Goal: Information Seeking & Learning: Learn about a topic

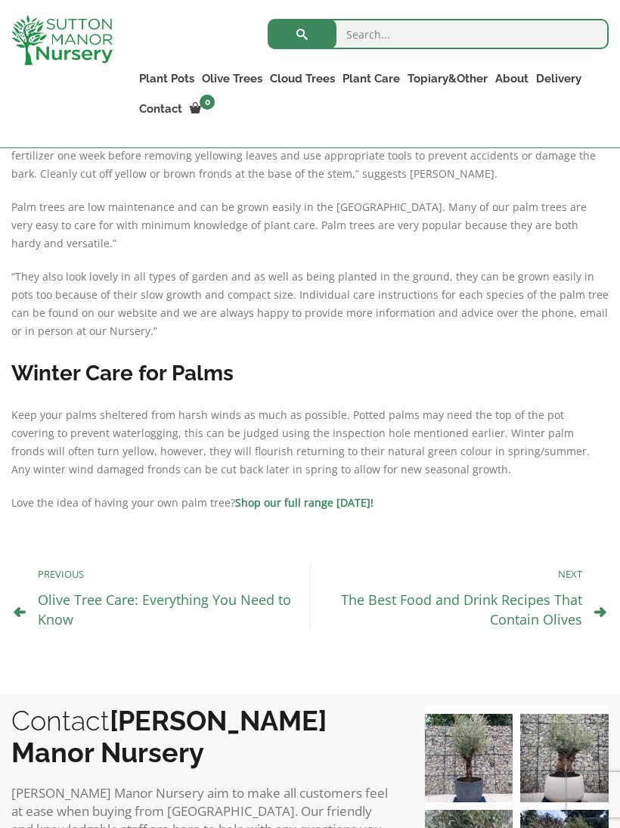
scroll to position [3623, 0]
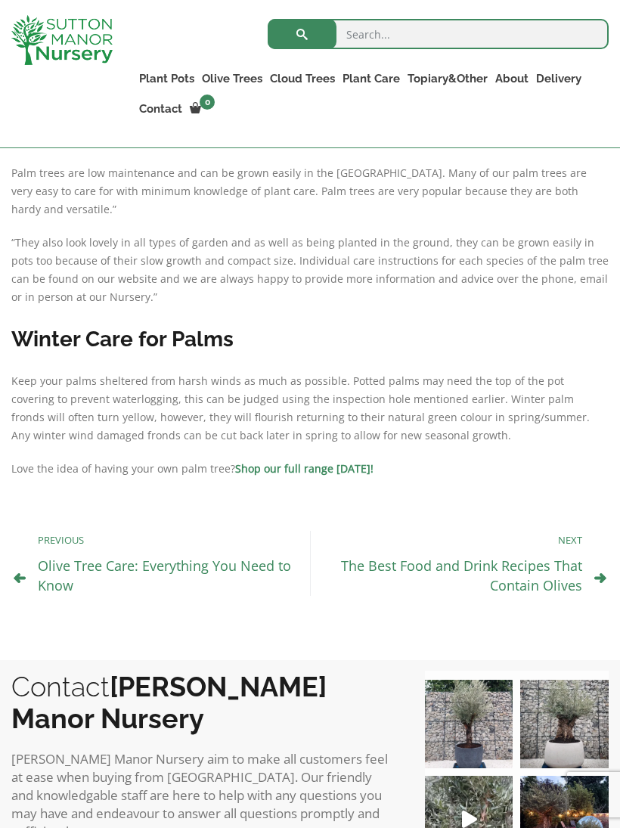
click at [319, 461] on strong "Shop our full range [DATE]!" at bounding box center [304, 468] width 138 height 14
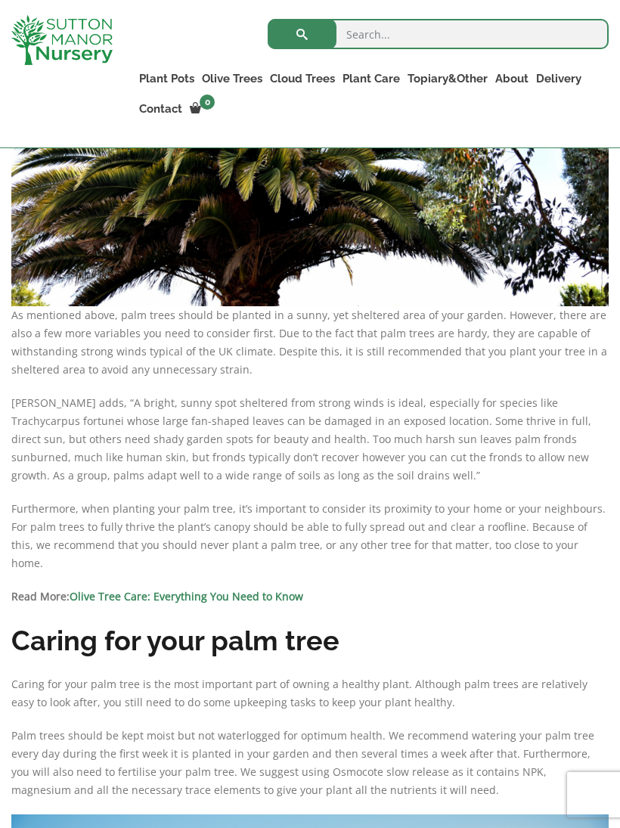
scroll to position [2378, 0]
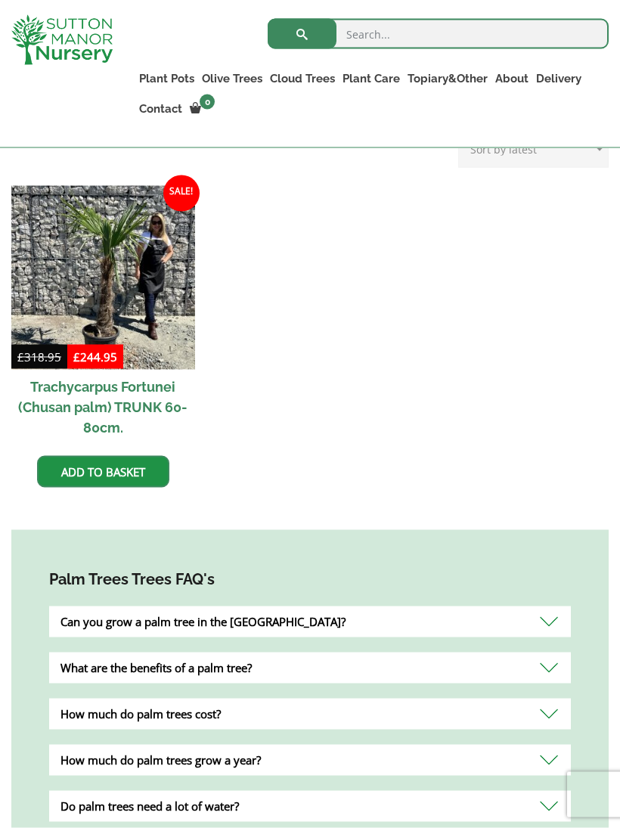
scroll to position [581, 0]
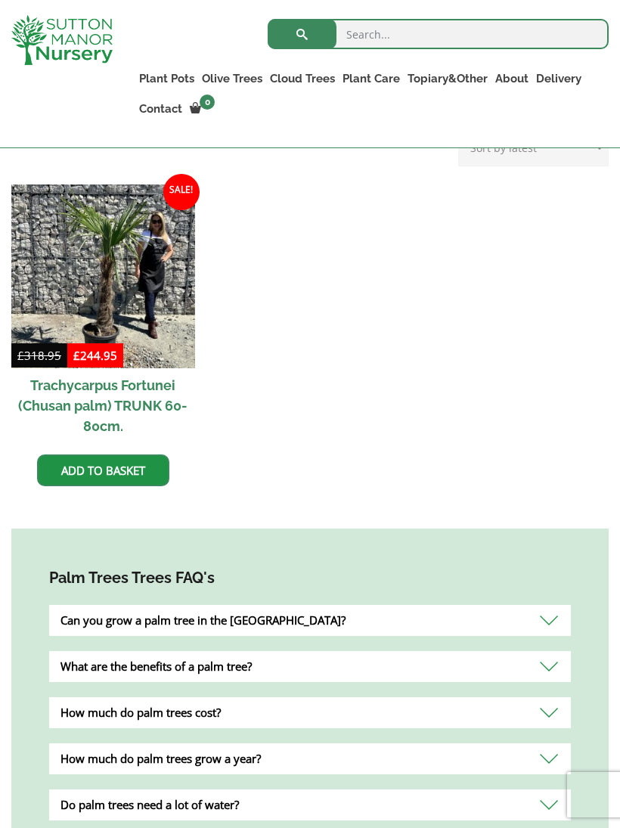
click at [126, 271] on img at bounding box center [103, 277] width 184 height 184
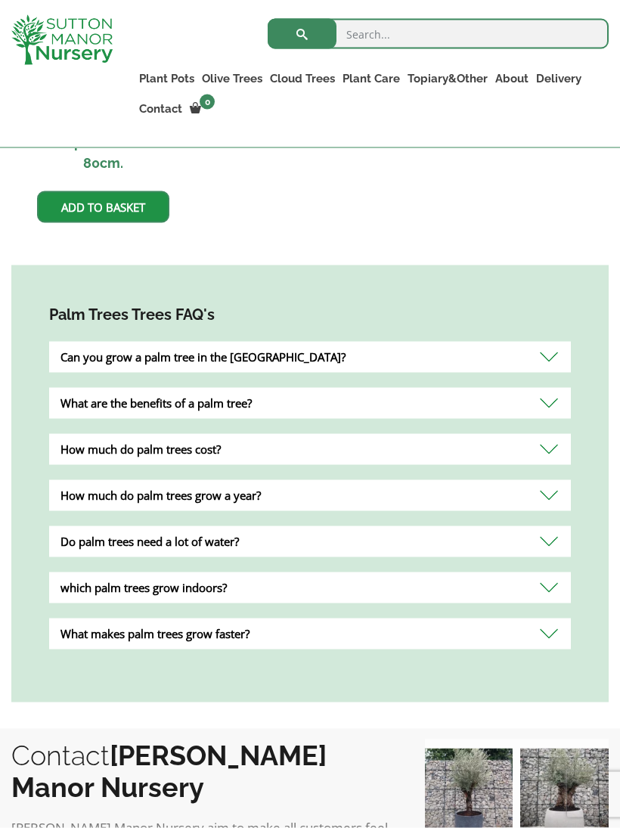
scroll to position [845, 0]
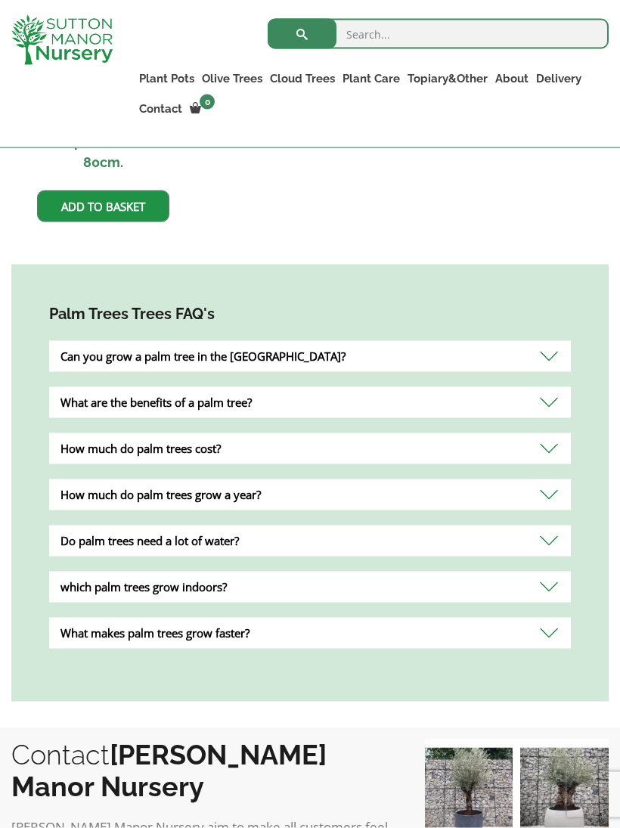
click at [554, 492] on div "How much do palm trees grow a year?" at bounding box center [310, 494] width 522 height 31
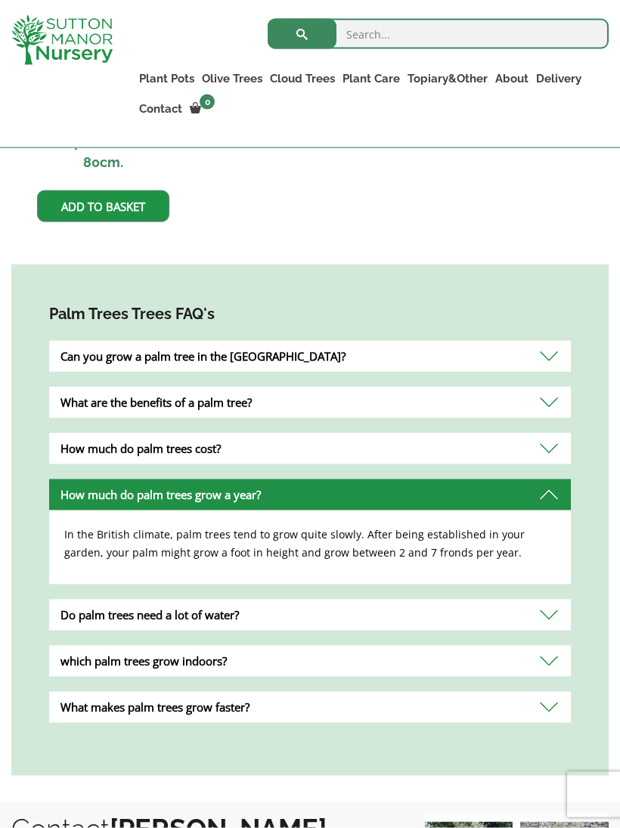
scroll to position [846, 0]
click at [557, 616] on div "Do palm trees need a lot of water?" at bounding box center [310, 614] width 522 height 31
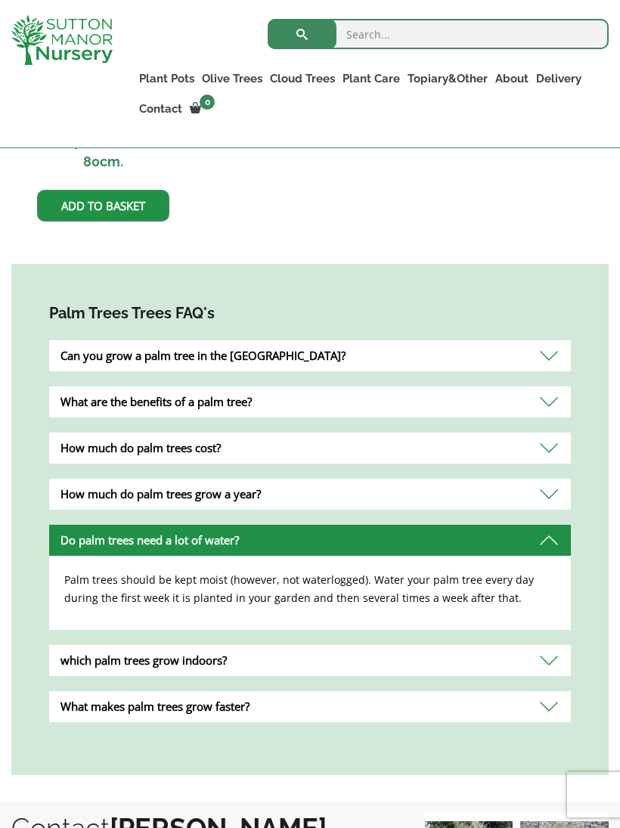
click at [555, 665] on div "which palm trees grow indoors?" at bounding box center [310, 660] width 522 height 31
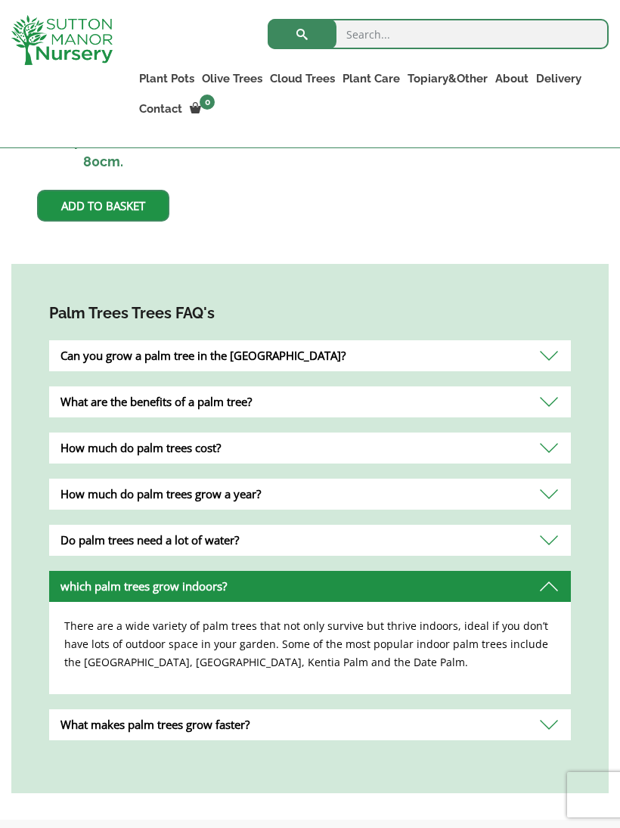
click at [557, 730] on div "What makes palm trees grow faster?" at bounding box center [310, 724] width 522 height 31
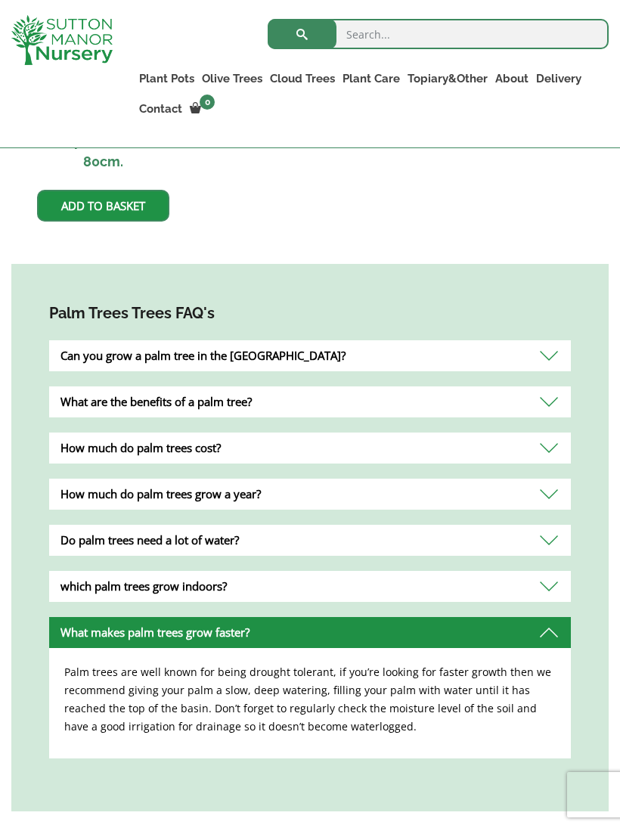
click at [555, 448] on div "How much do palm trees cost?" at bounding box center [310, 448] width 522 height 31
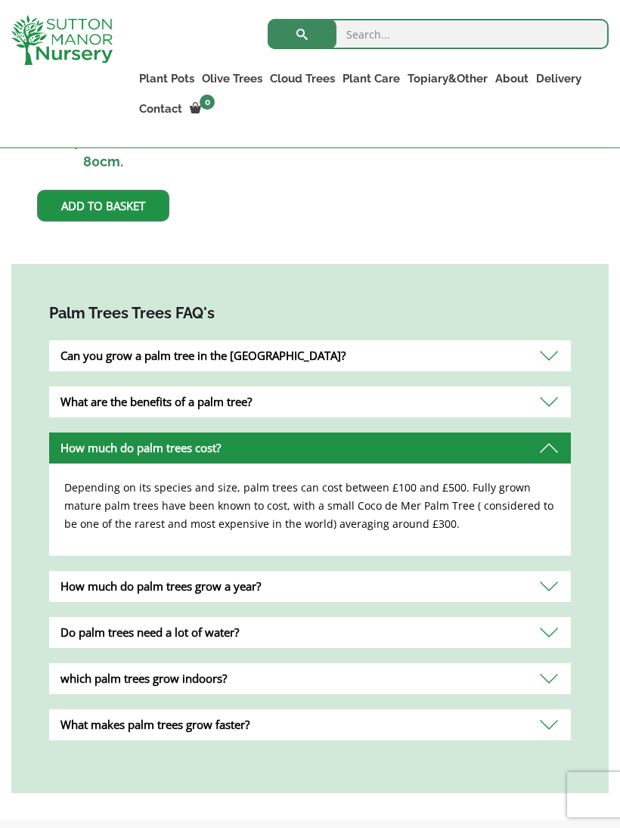
click at [597, 353] on div "Palm Trees Trees FAQ's Can you grow a palm tree in the UK? Yes, palm tree s are…" at bounding box center [309, 528] width 597 height 529
click at [559, 401] on div "What are the benefits of a palm tree?" at bounding box center [310, 401] width 522 height 31
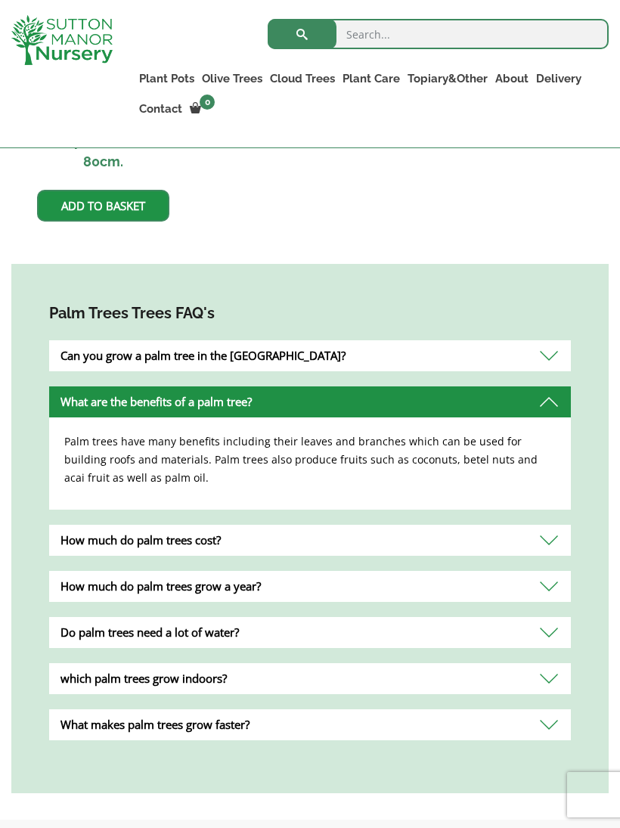
click at [557, 354] on div "Can you grow a palm tree in the UK?" at bounding box center [310, 355] width 522 height 31
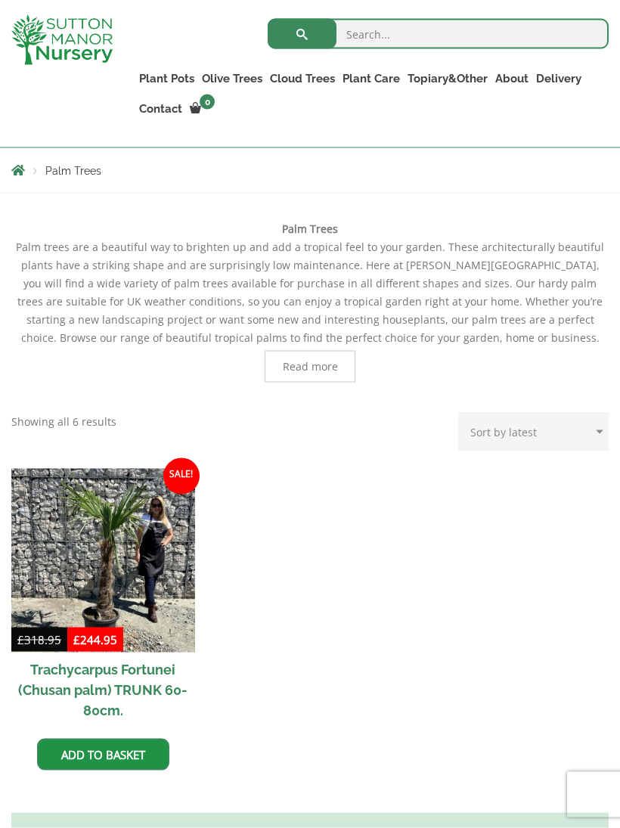
scroll to position [293, 0]
